Goal: Information Seeking & Learning: Learn about a topic

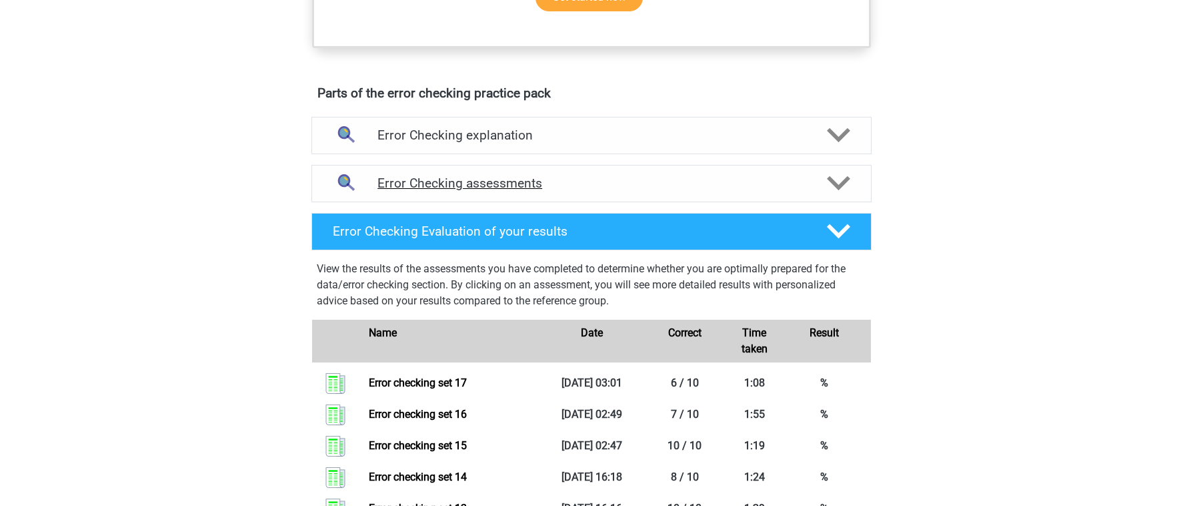
scroll to position [530, 0]
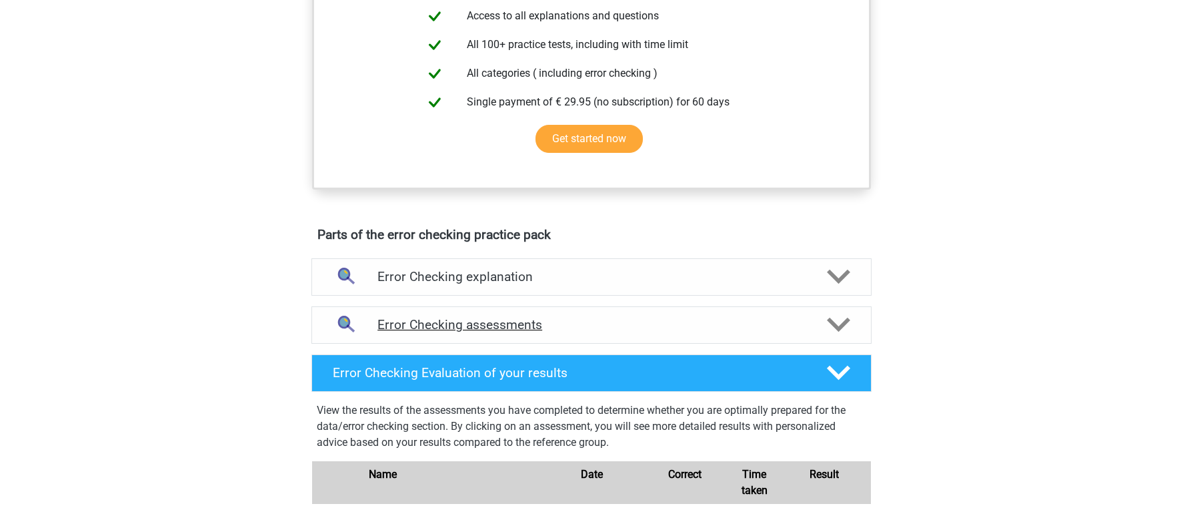
click at [608, 325] on h4 "Error Checking assessments" at bounding box center [591, 324] width 428 height 15
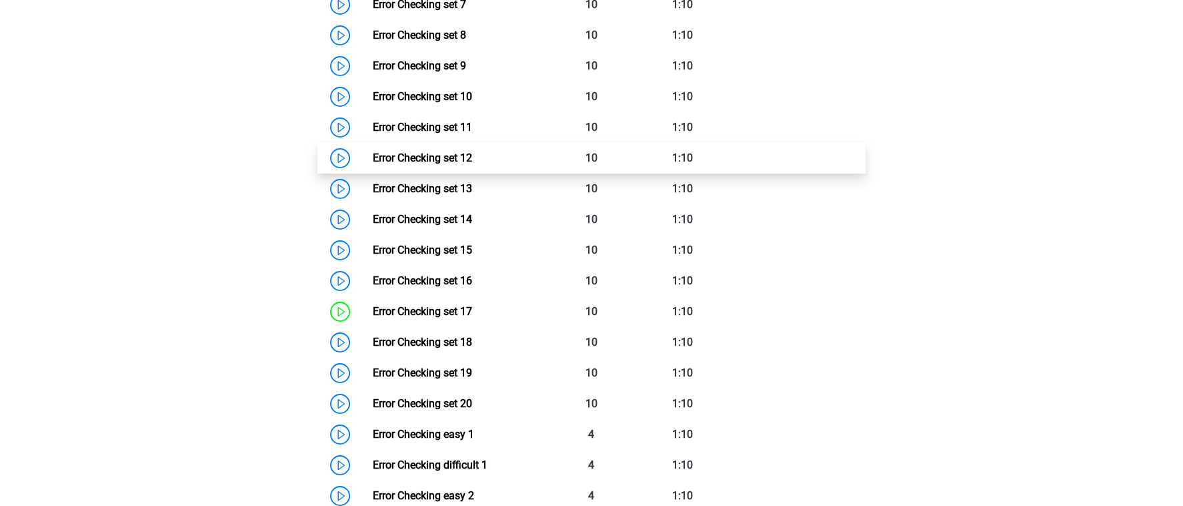
scroll to position [1156, 0]
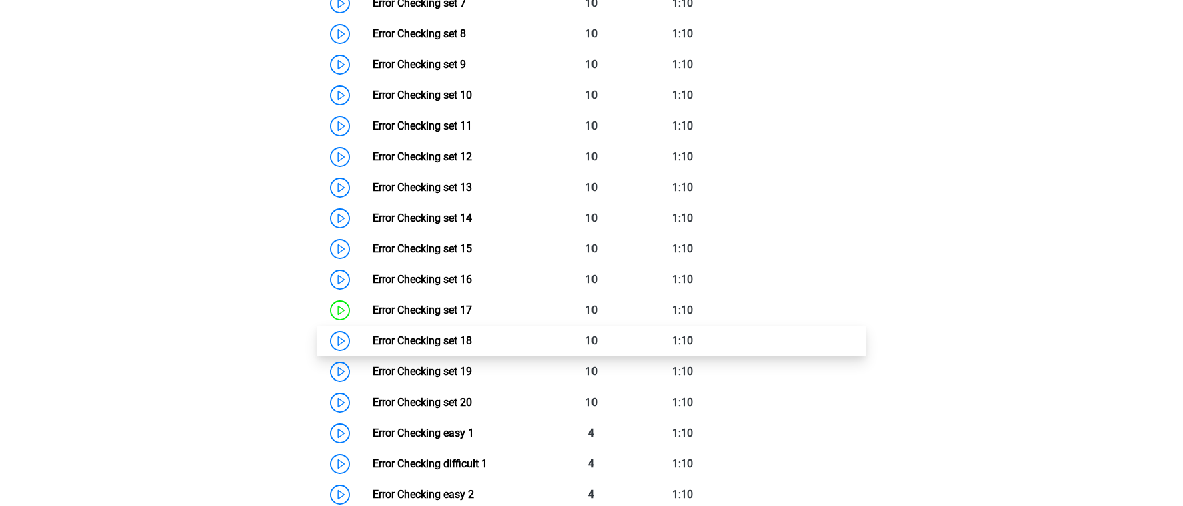
click at [472, 334] on link "Error Checking set 18" at bounding box center [422, 340] width 99 height 13
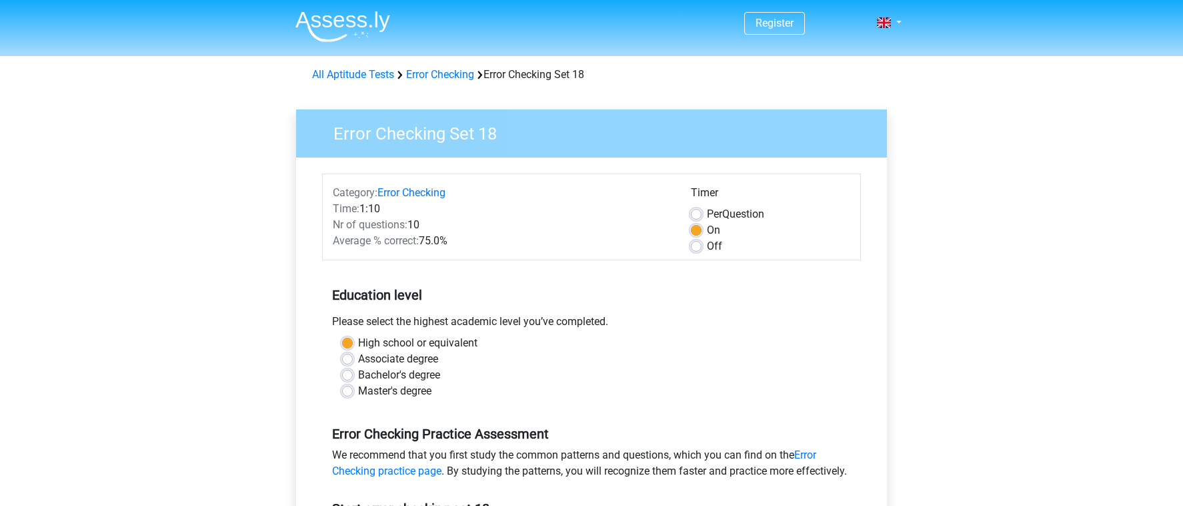
click at [716, 245] on label "Off" at bounding box center [714, 246] width 15 height 16
click at [702, 245] on input "Off" at bounding box center [696, 244] width 11 height 13
radio input "true"
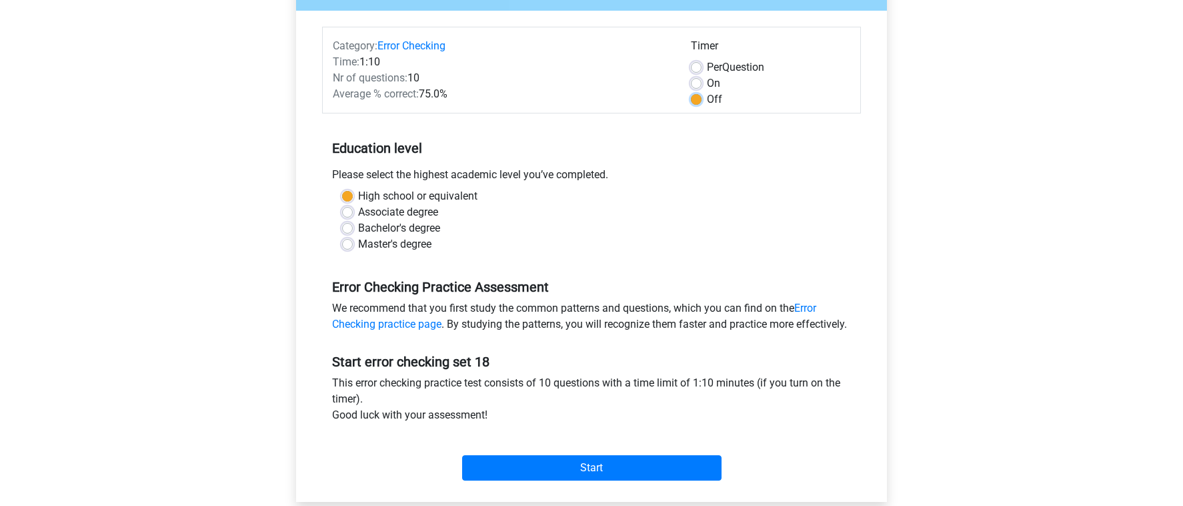
scroll to position [255, 0]
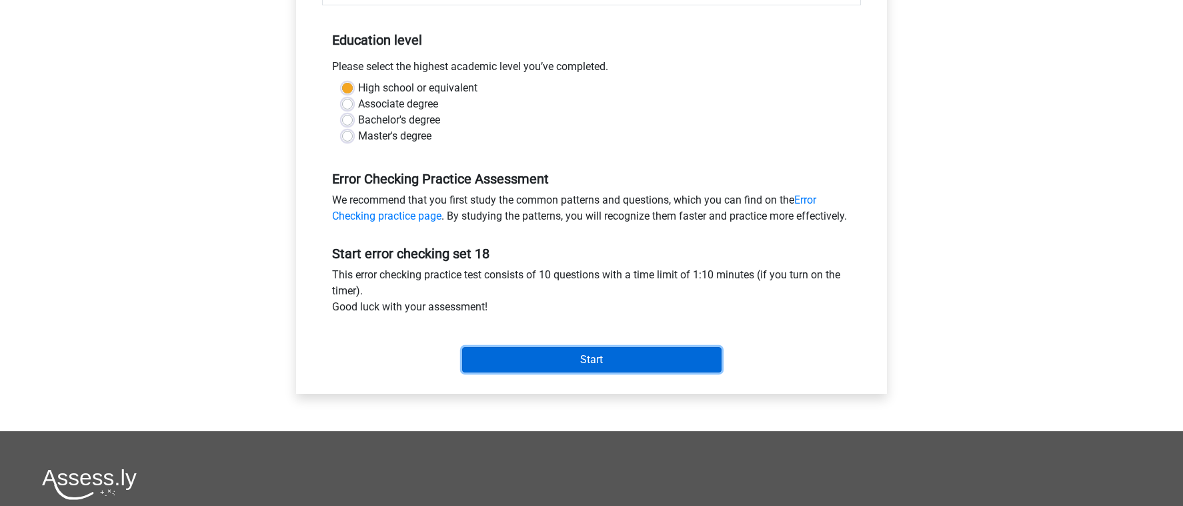
click at [565, 372] on input "Start" at bounding box center [591, 359] width 259 height 25
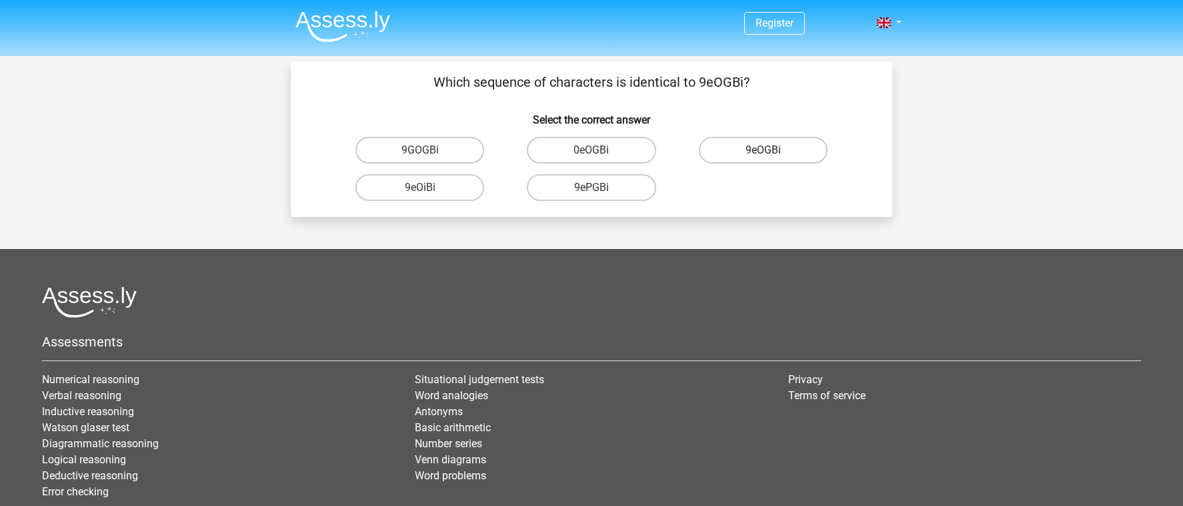
click at [766, 147] on label "9eOGBi" at bounding box center [763, 150] width 129 height 27
click at [766, 150] on input "9eOGBi" at bounding box center [767, 154] width 9 height 9
radio input "true"
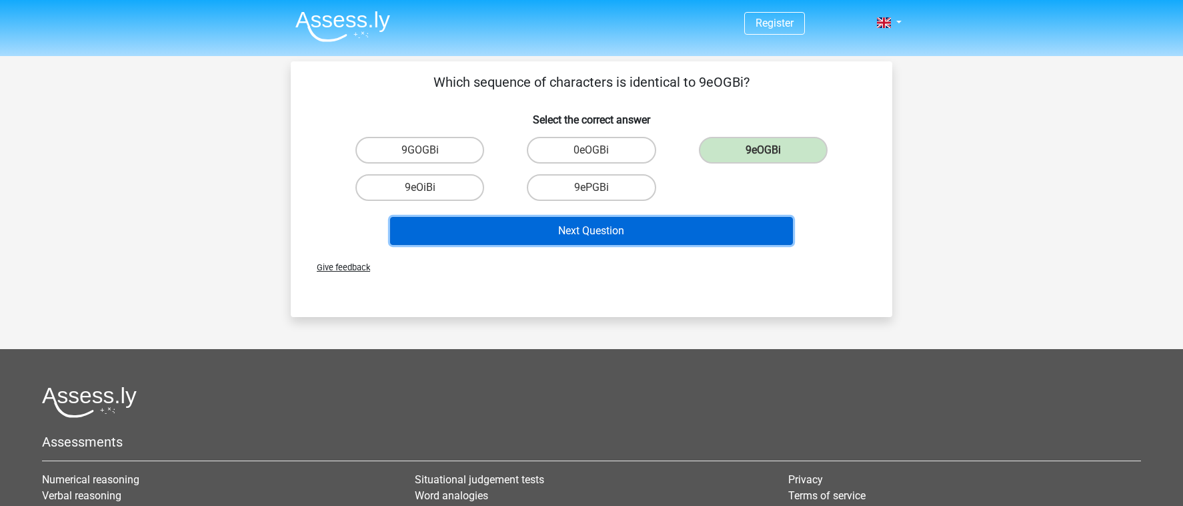
click at [694, 229] on button "Next Question" at bounding box center [591, 231] width 403 height 28
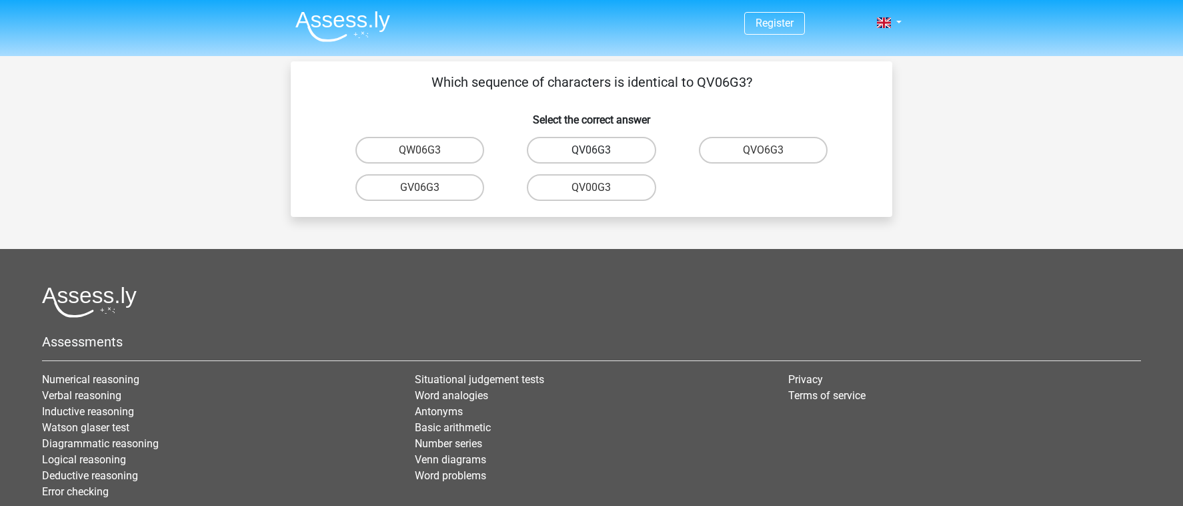
click at [601, 149] on label "QV06G3" at bounding box center [591, 150] width 129 height 27
click at [600, 150] on input "QV06G3" at bounding box center [596, 154] width 9 height 9
radio input "true"
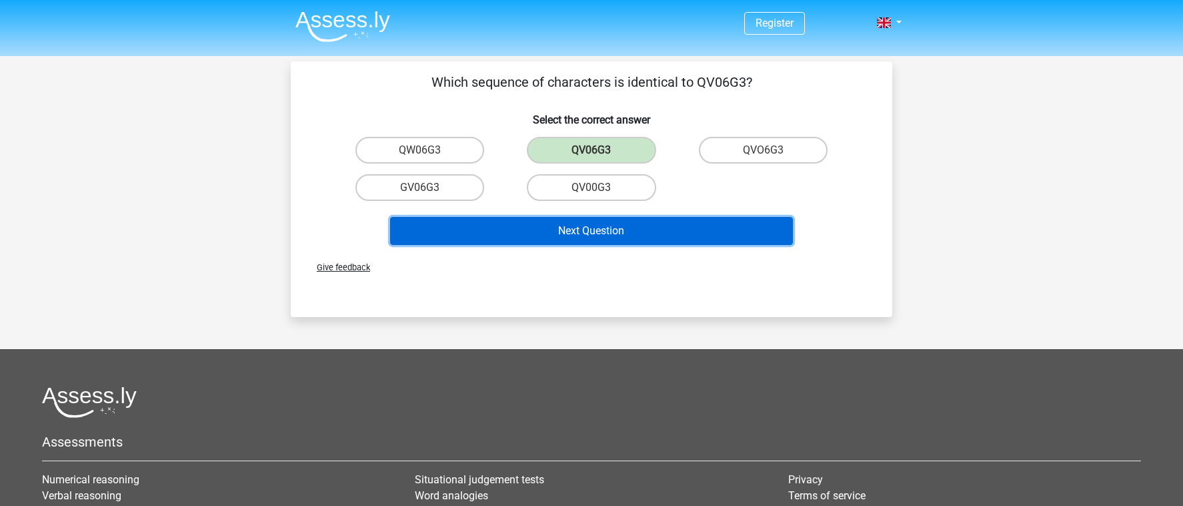
click at [668, 225] on button "Next Question" at bounding box center [591, 231] width 403 height 28
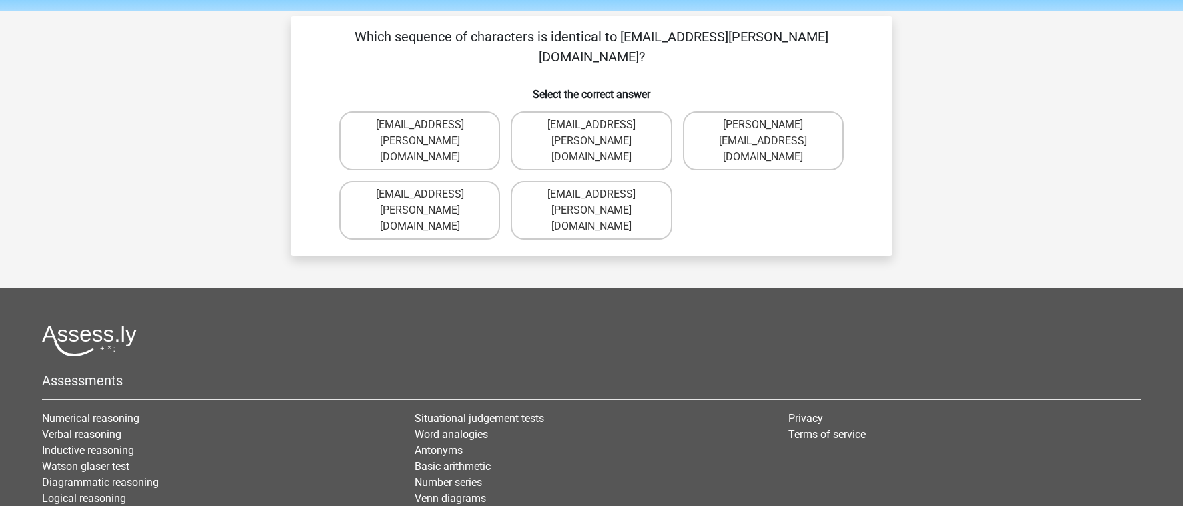
scroll to position [37, 0]
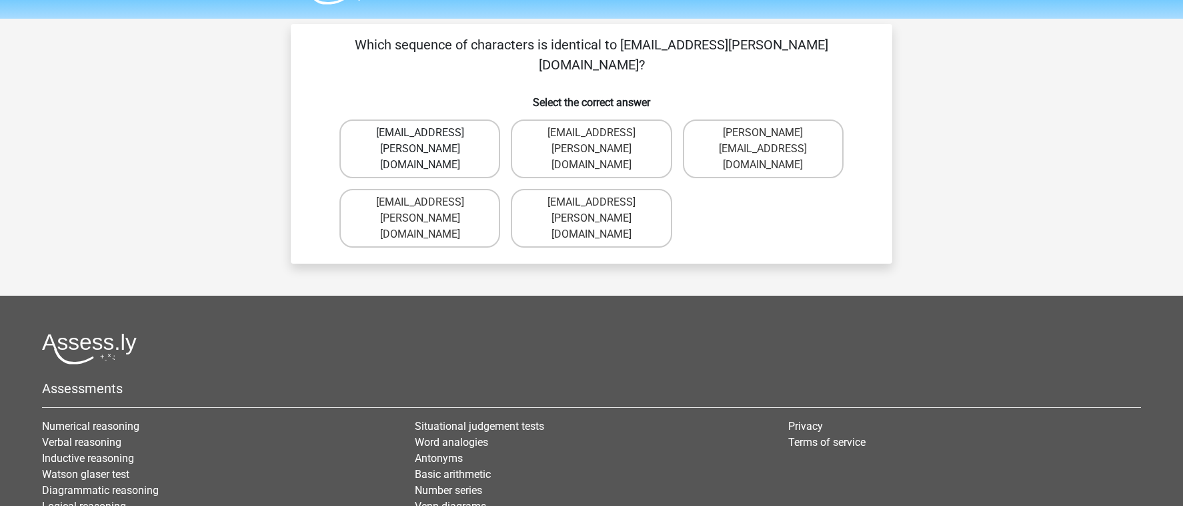
click at [453, 122] on label "[EMAIL_ADDRESS][PERSON_NAME][DOMAIN_NAME]" at bounding box center [419, 148] width 161 height 59
click at [429, 133] on input "[EMAIL_ADDRESS][PERSON_NAME][DOMAIN_NAME]" at bounding box center [424, 137] width 9 height 9
radio input "true"
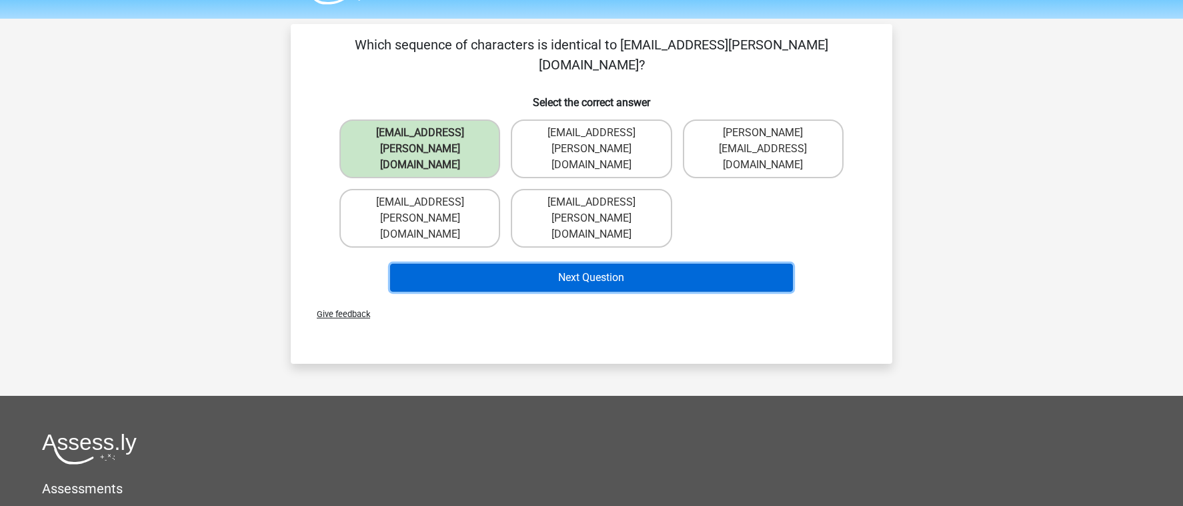
click at [599, 263] on button "Next Question" at bounding box center [591, 277] width 403 height 28
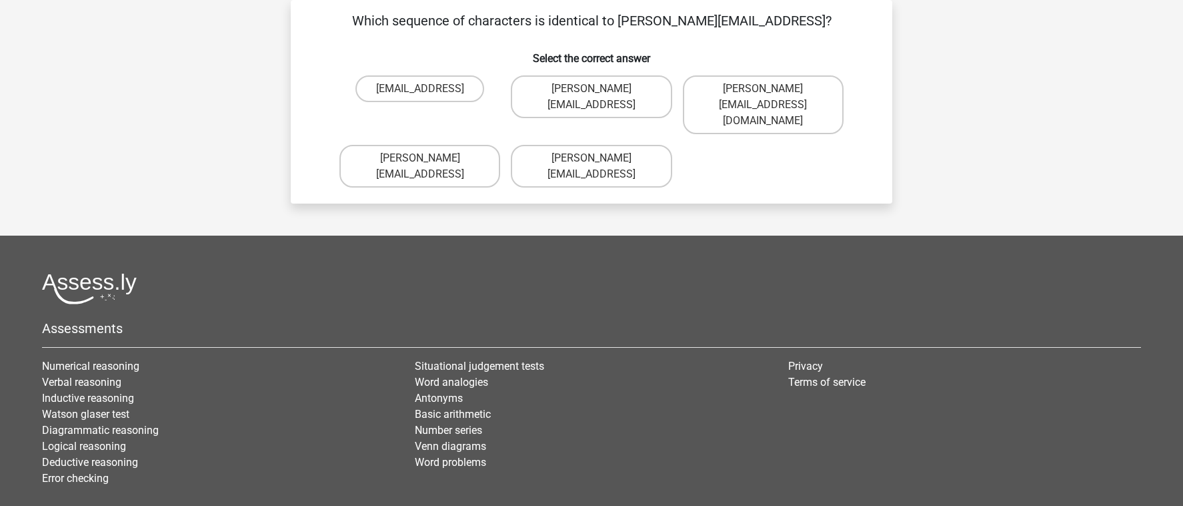
scroll to position [39, 0]
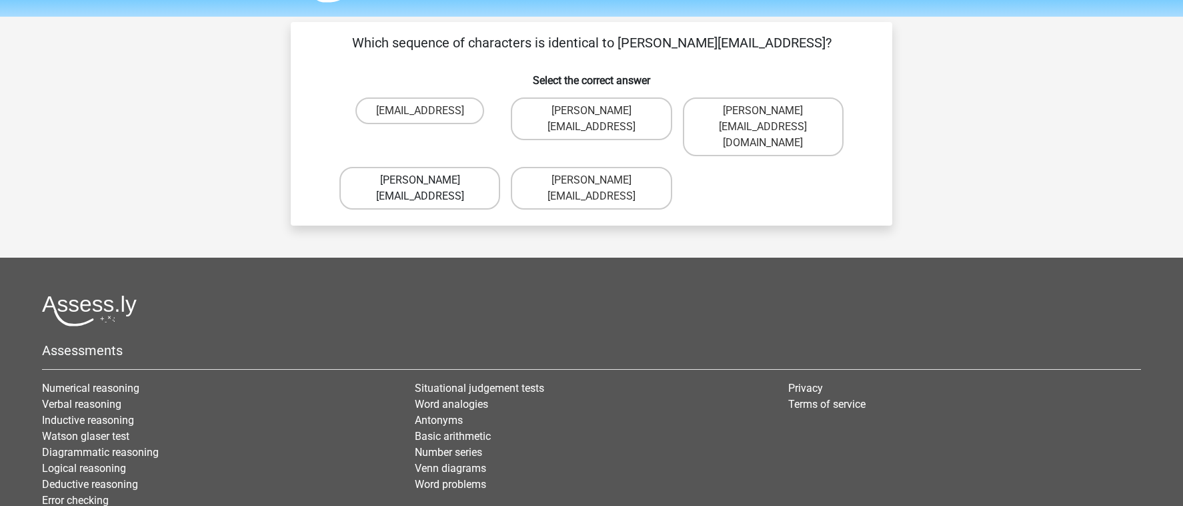
click at [437, 174] on label "William-Livingstone@joinedmail.coo" at bounding box center [419, 188] width 161 height 43
click at [429, 180] on input "William-Livingstone@joinedmail.coo" at bounding box center [424, 184] width 9 height 9
radio input "true"
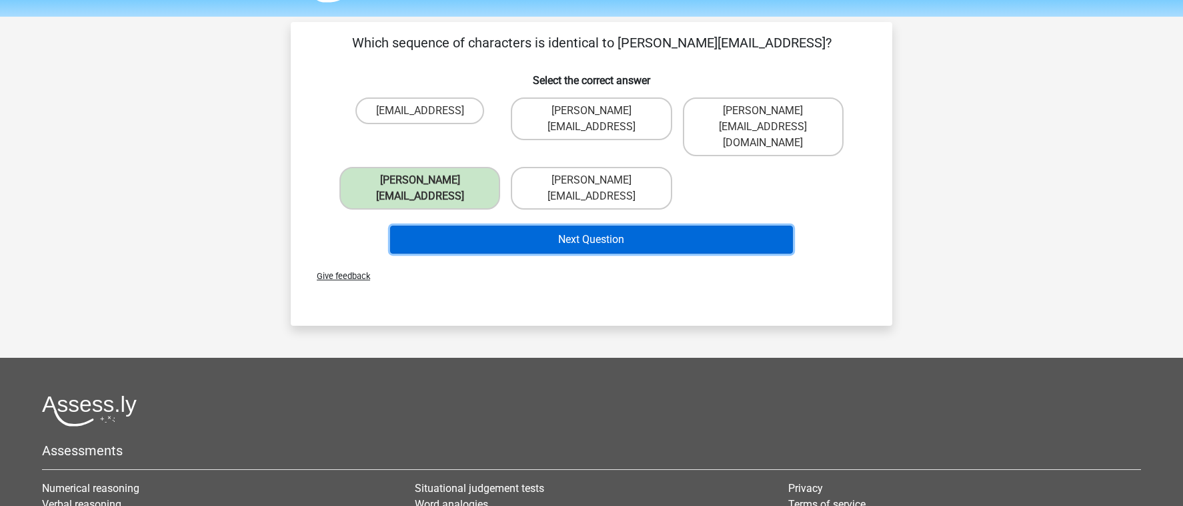
click at [524, 225] on button "Next Question" at bounding box center [591, 239] width 403 height 28
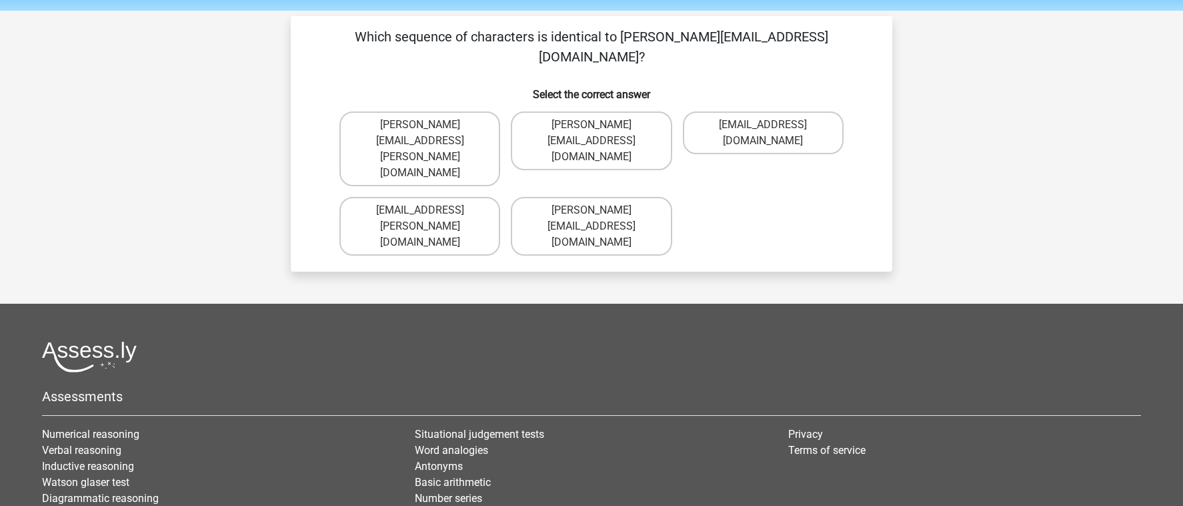
scroll to position [37, 0]
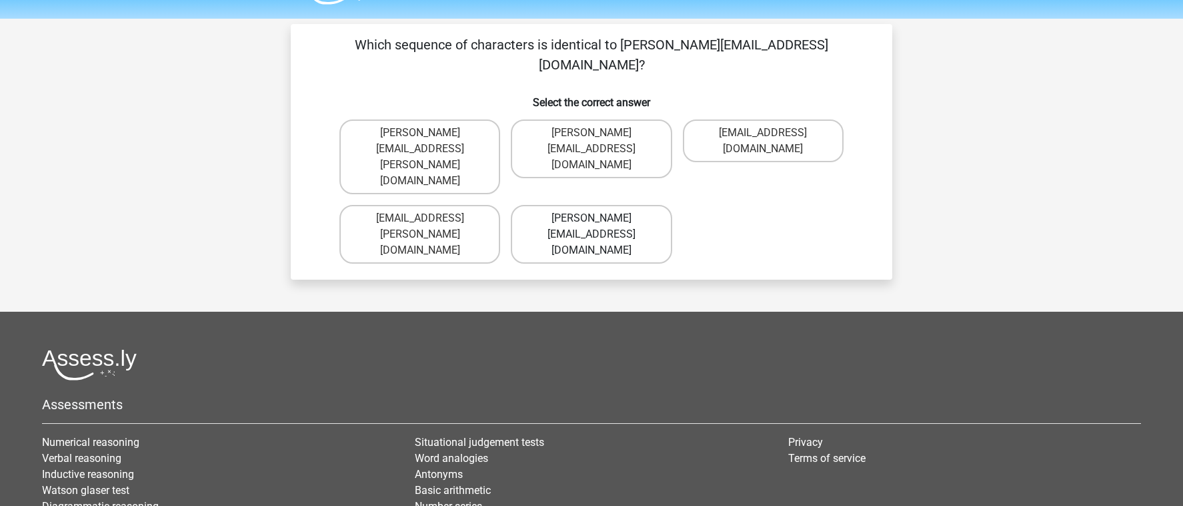
click at [596, 205] on label "Ivy.Wright@joymail.uk.co" at bounding box center [591, 234] width 161 height 59
click at [596, 218] on input "Ivy.Wright@joymail.uk.co" at bounding box center [596, 222] width 9 height 9
radio input "true"
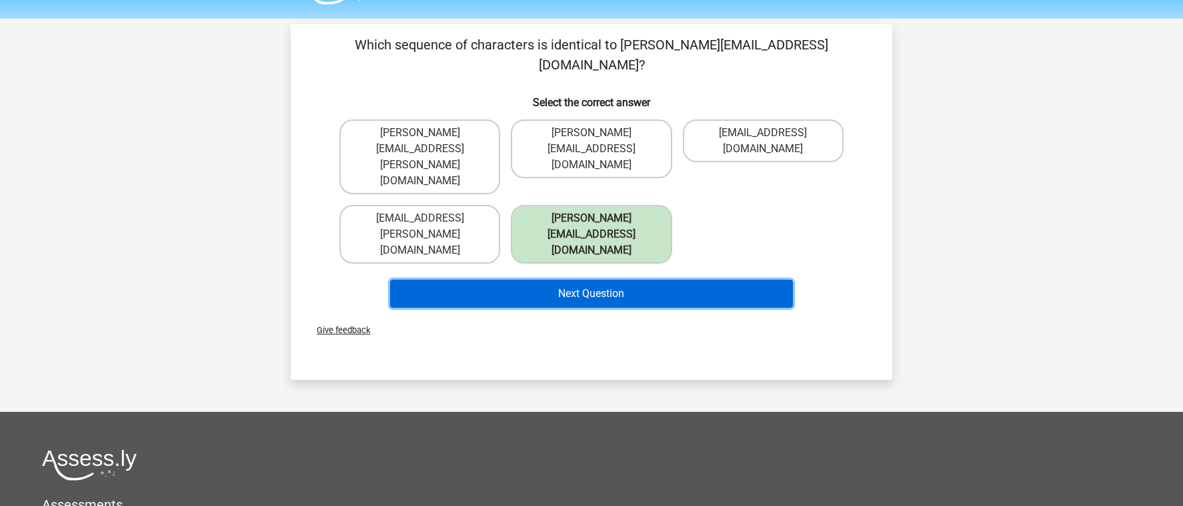
click at [629, 279] on button "Next Question" at bounding box center [591, 293] width 403 height 28
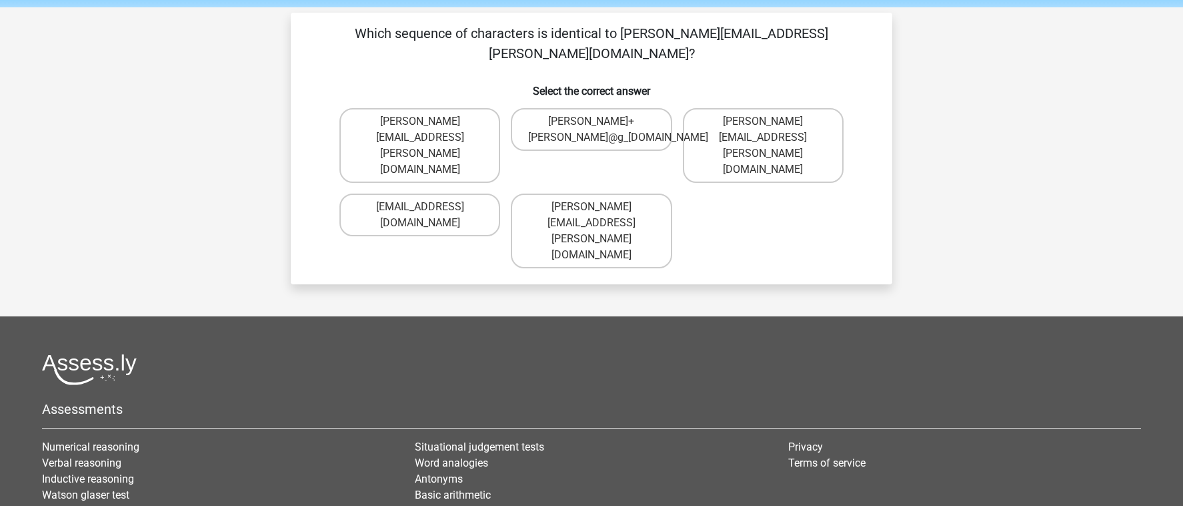
scroll to position [47, 0]
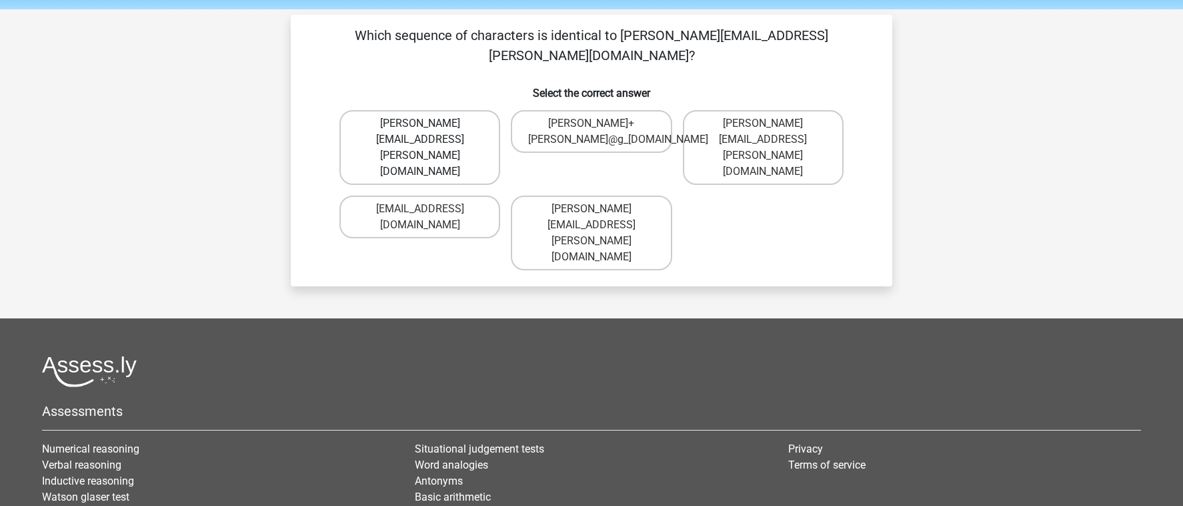
click at [465, 110] on label "Mason+Hall@g-mail.gl" at bounding box center [419, 147] width 161 height 75
click at [429, 123] on input "Mason+Hall@g-mail.gl" at bounding box center [424, 127] width 9 height 9
radio input "true"
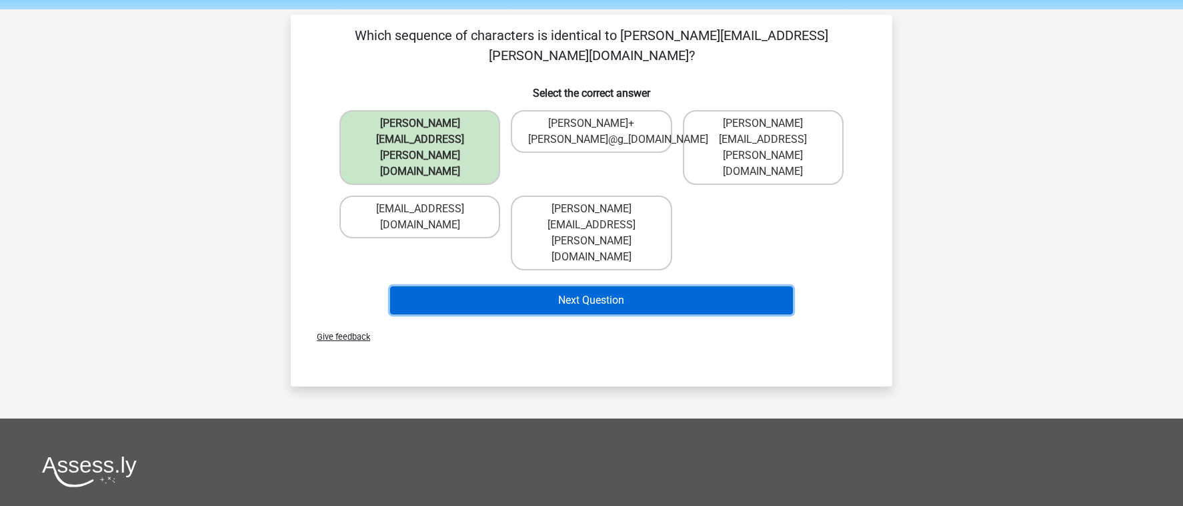
click at [572, 286] on button "Next Question" at bounding box center [591, 300] width 403 height 28
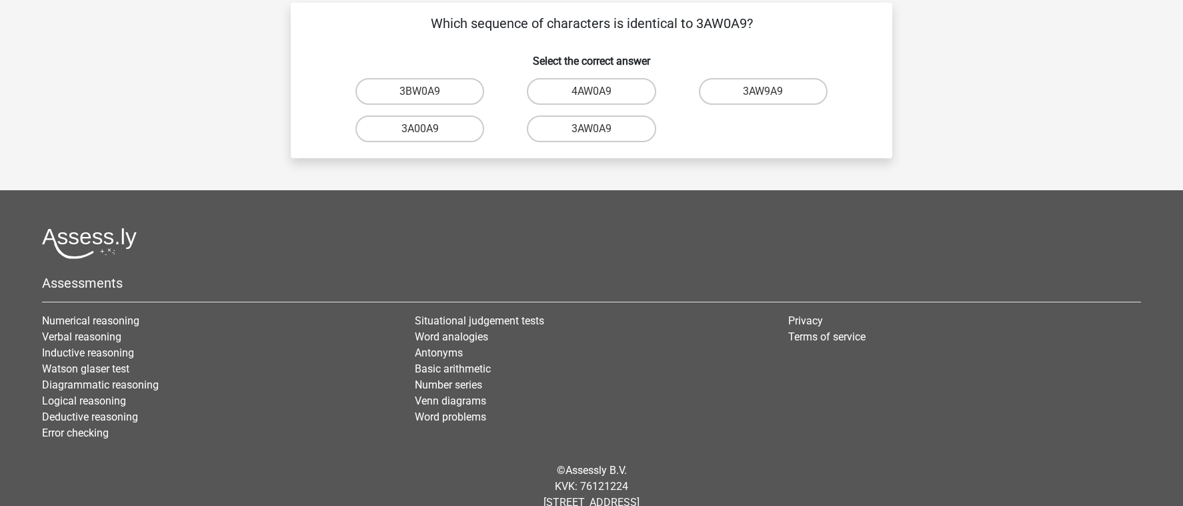
scroll to position [56, 0]
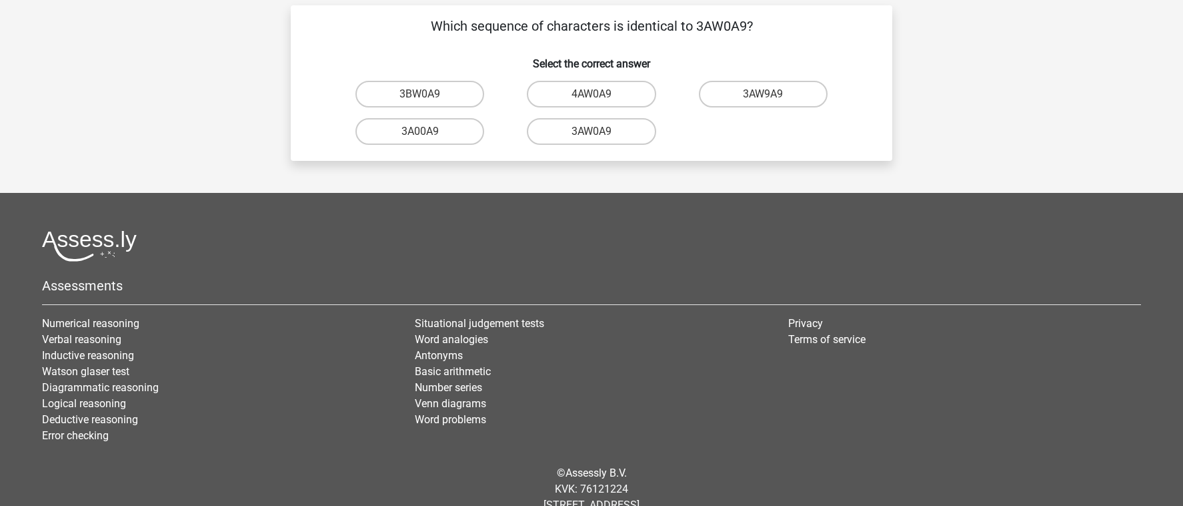
click at [594, 131] on input "3AW0A9" at bounding box center [596, 135] width 9 height 9
radio input "true"
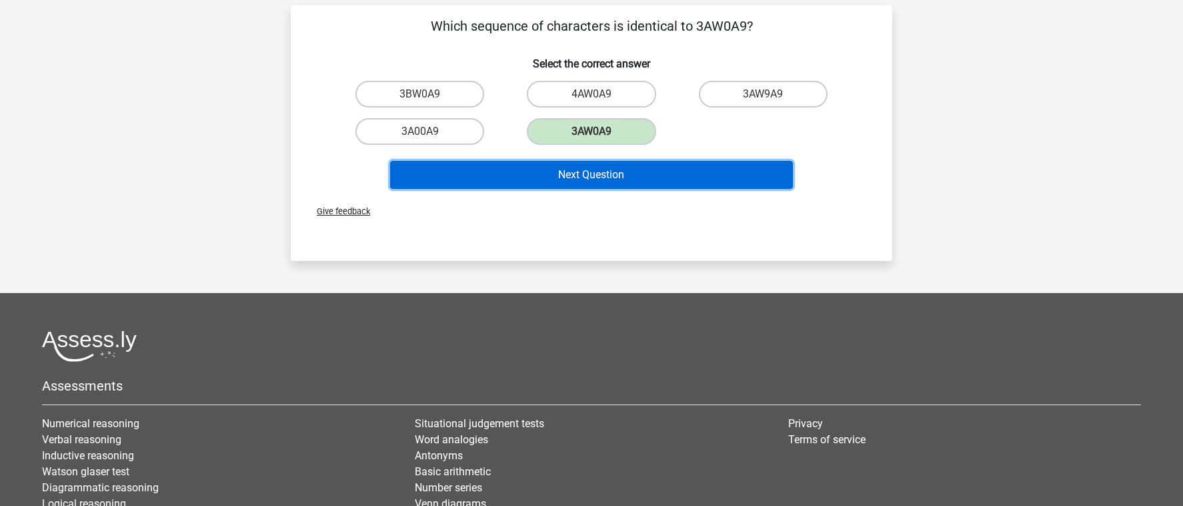
click at [598, 169] on button "Next Question" at bounding box center [591, 175] width 403 height 28
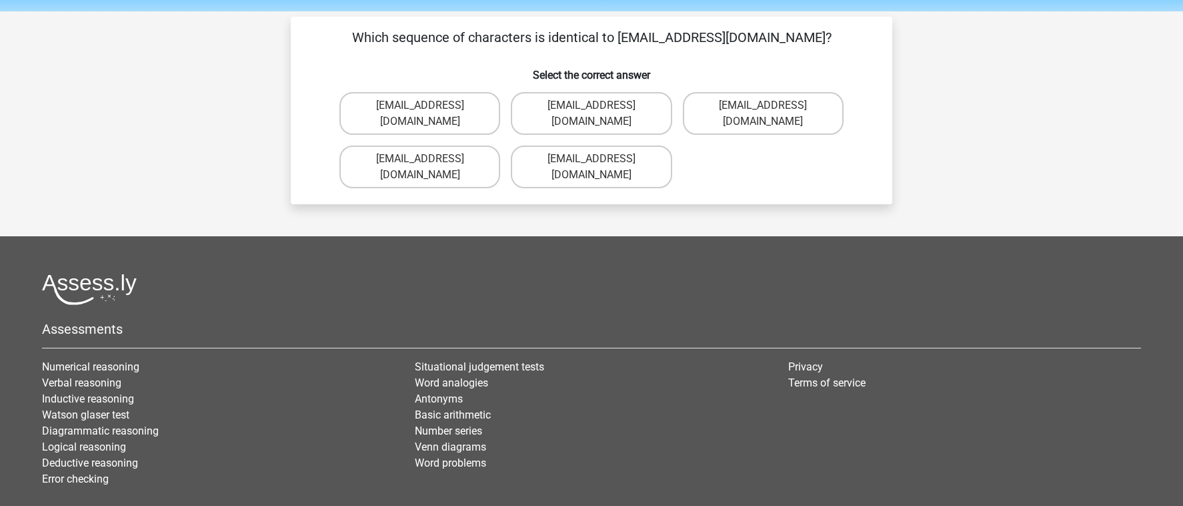
scroll to position [44, 0]
click at [474, 169] on label "Oscar-Vanderbilt@mailme.br" at bounding box center [419, 167] width 161 height 43
click at [429, 168] on input "Oscar-Vanderbilt@mailme.br" at bounding box center [424, 163] width 9 height 9
radio input "true"
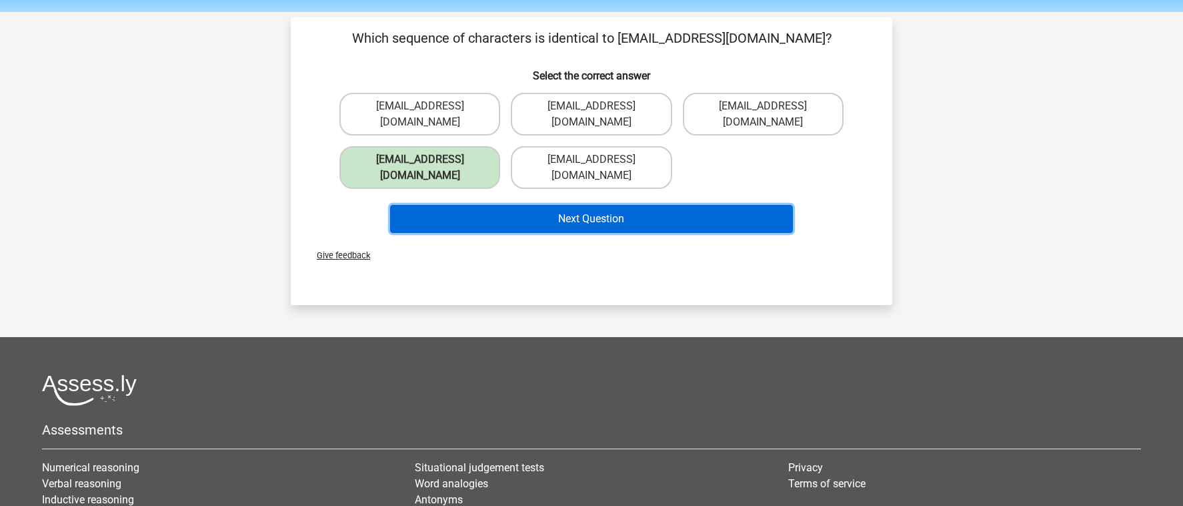
click at [542, 228] on button "Next Question" at bounding box center [591, 219] width 403 height 28
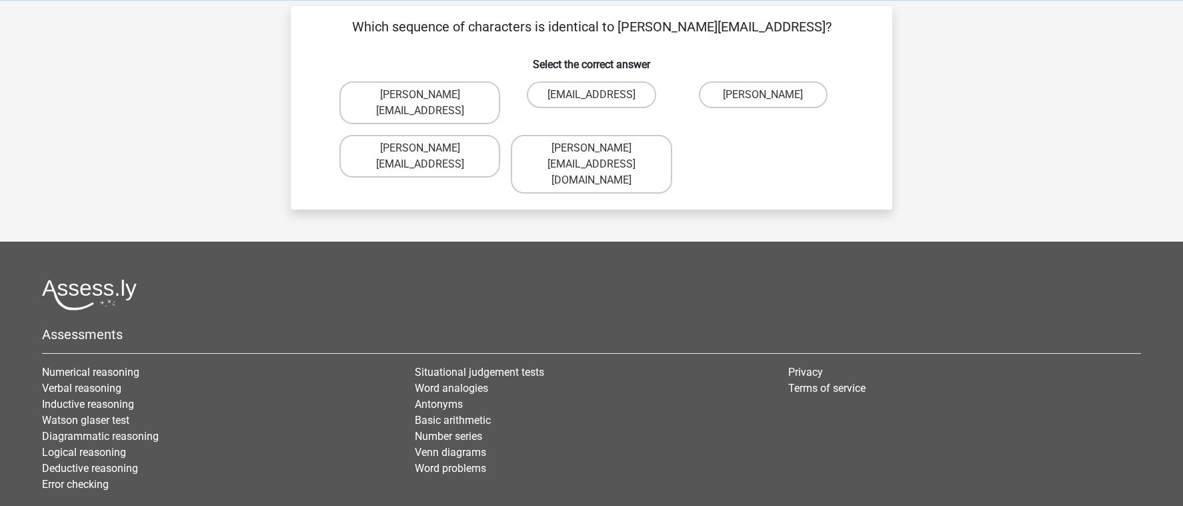
scroll to position [47, 0]
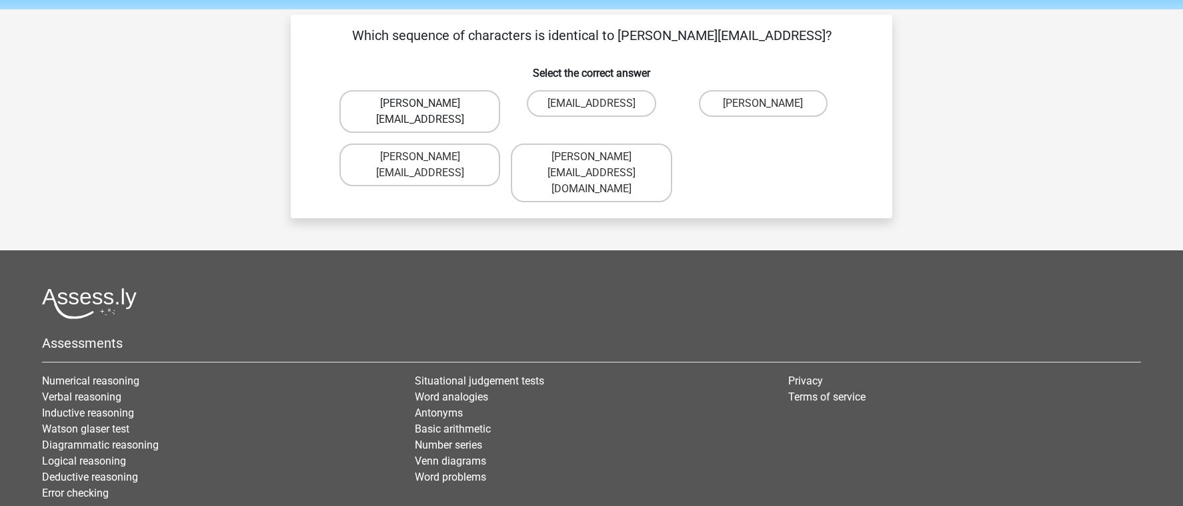
click at [476, 113] on label "Arthur_Vanderbilt@g-mail.coo" at bounding box center [419, 111] width 161 height 43
click at [429, 112] on input "Arthur_Vanderbilt@g-mail.coo" at bounding box center [424, 107] width 9 height 9
radio input "true"
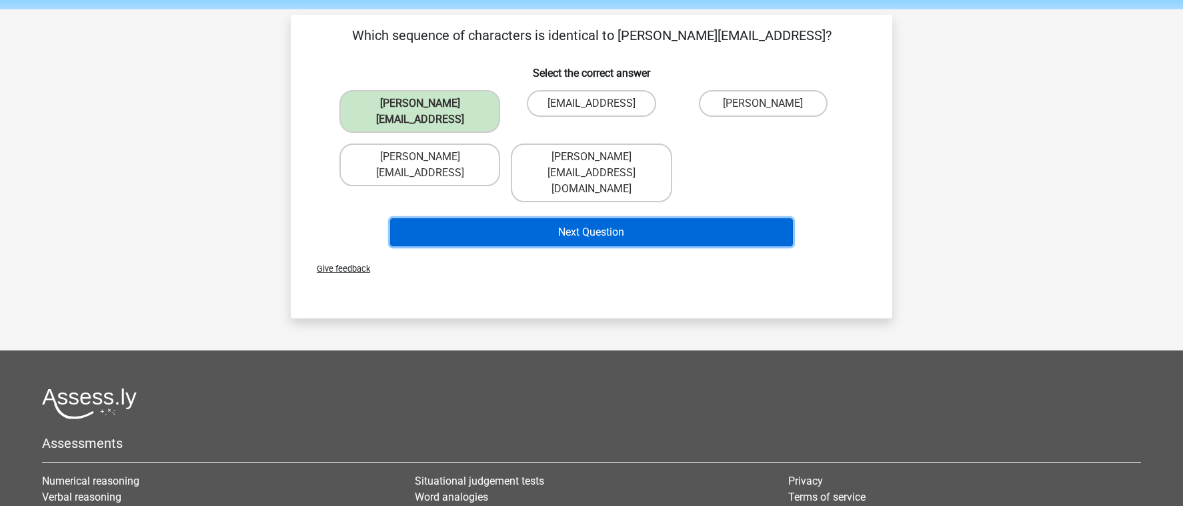
click at [558, 223] on button "Next Question" at bounding box center [591, 232] width 403 height 28
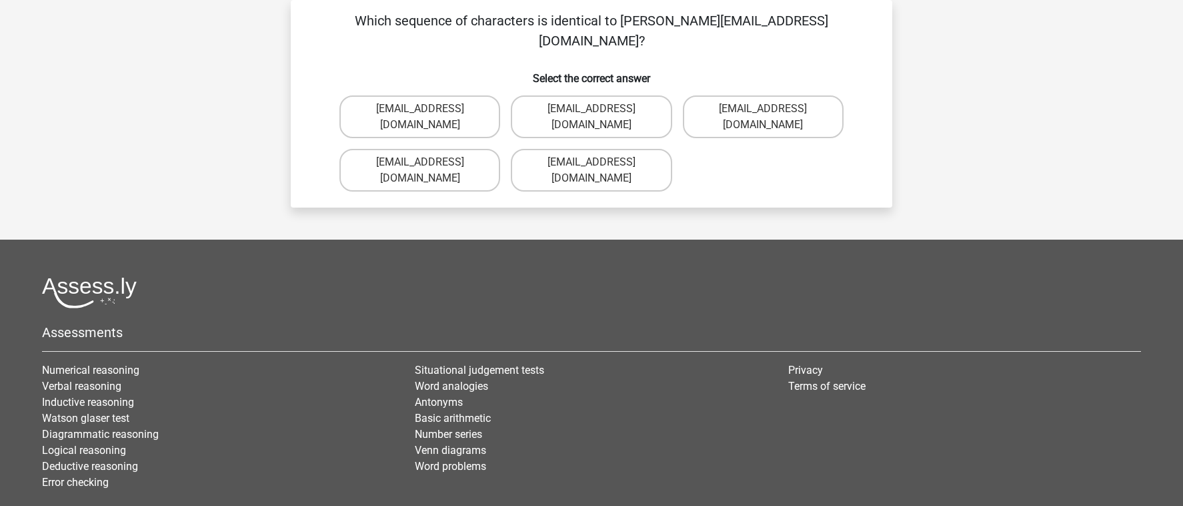
scroll to position [41, 0]
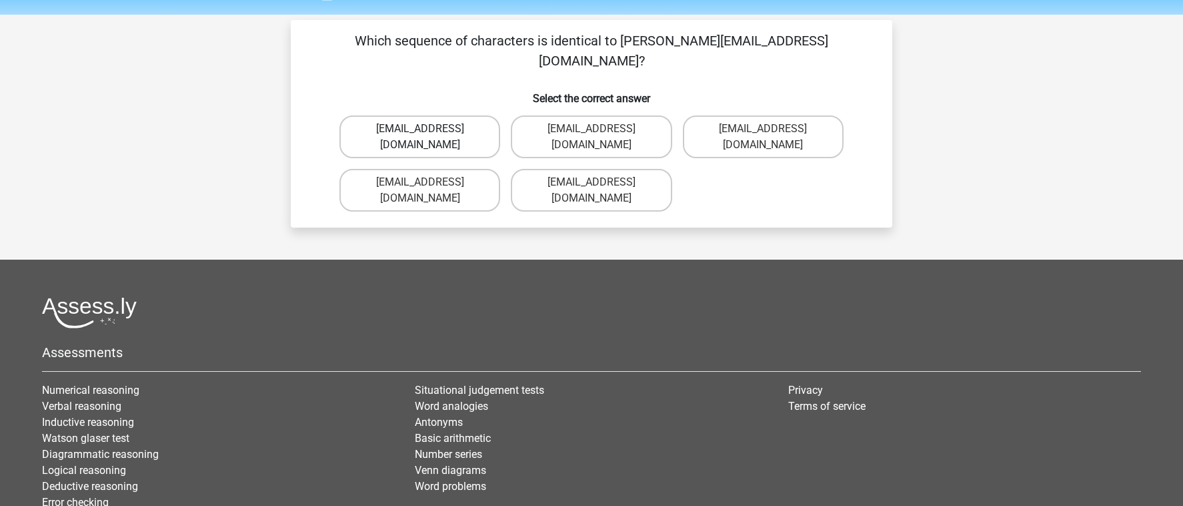
click at [469, 117] on label "Oliver_Hall@hot-mail.uk.co" at bounding box center [419, 136] width 161 height 43
click at [429, 129] on input "Oliver_Hall@hot-mail.uk.co" at bounding box center [424, 133] width 9 height 9
radio input "true"
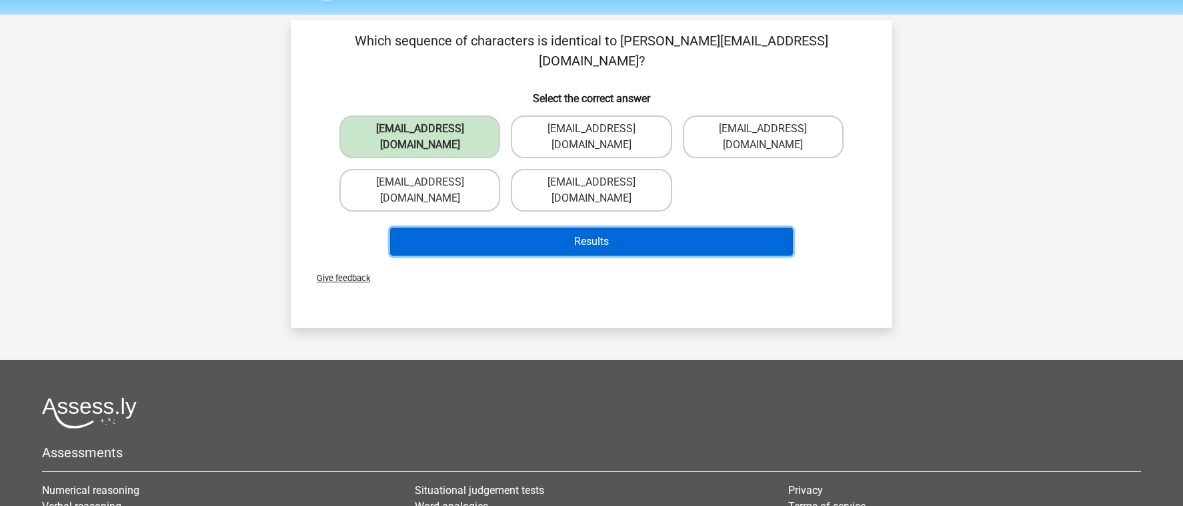
click at [576, 227] on button "Results" at bounding box center [591, 241] width 403 height 28
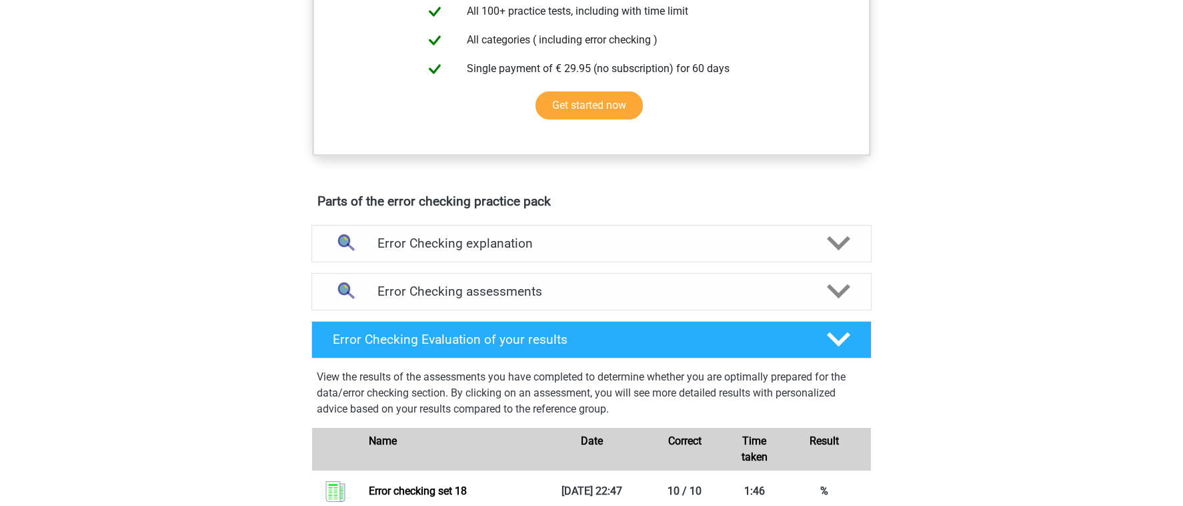
scroll to position [575, 0]
